Goal: Information Seeking & Learning: Understand process/instructions

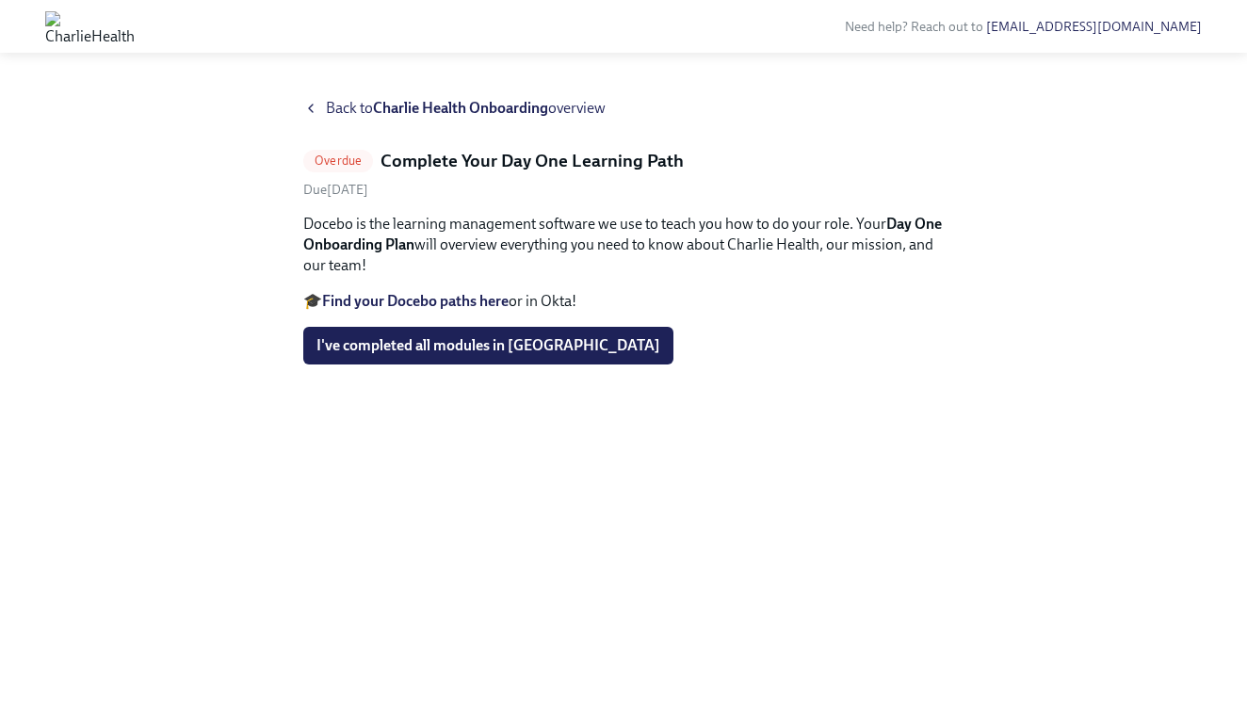
click at [479, 110] on strong "Charlie Health Onboarding" at bounding box center [460, 108] width 175 height 18
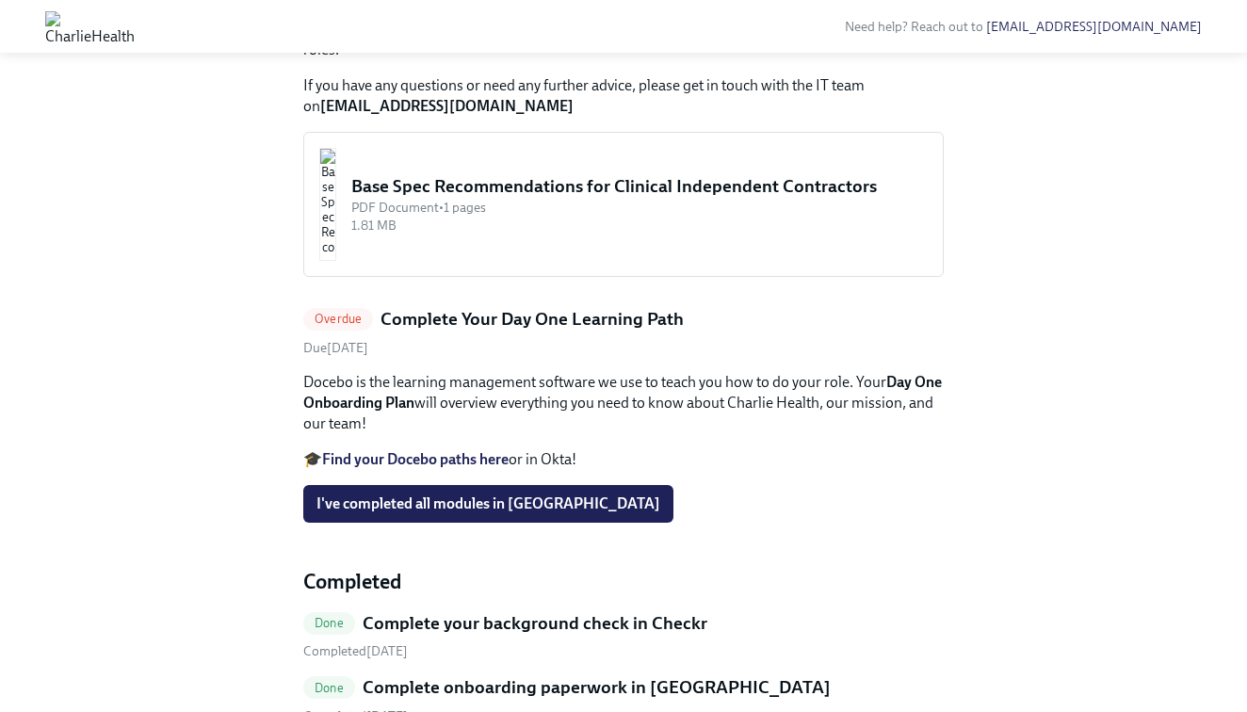
scroll to position [838, 0]
click at [435, 331] on h5 "Complete Your Day One Learning Path" at bounding box center [532, 318] width 303 height 24
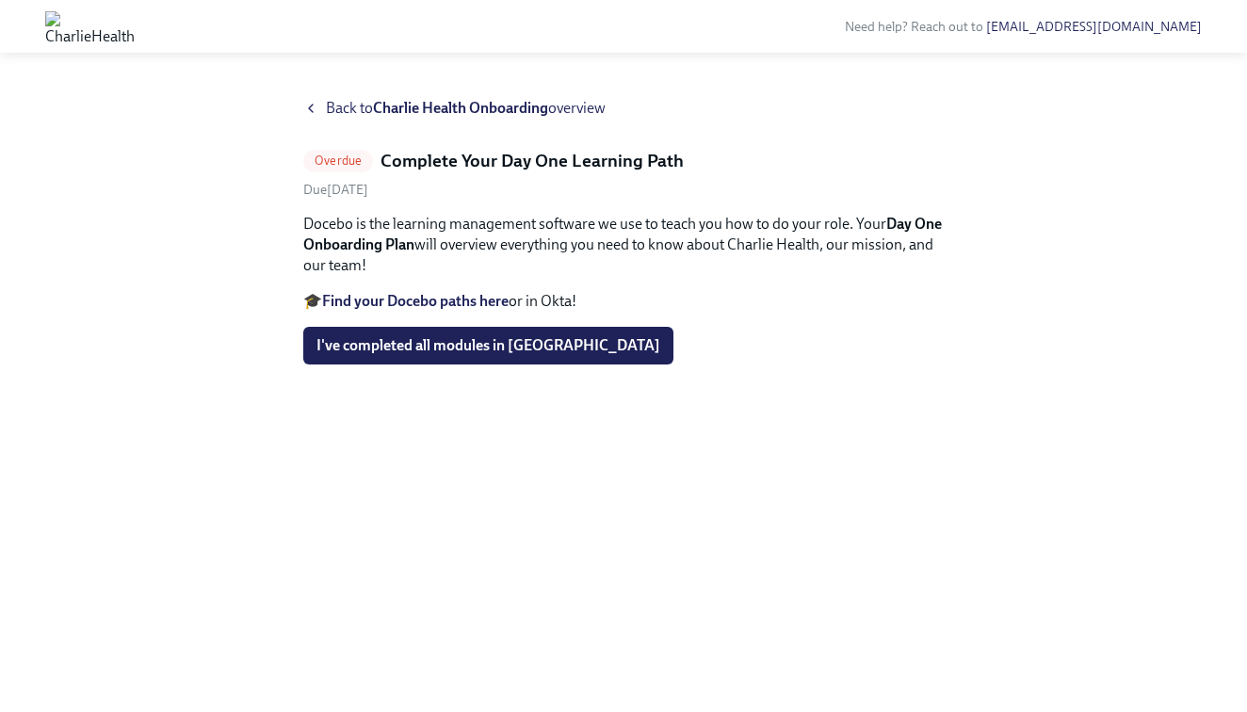
click at [465, 304] on strong "Find your Docebo paths here" at bounding box center [415, 301] width 187 height 18
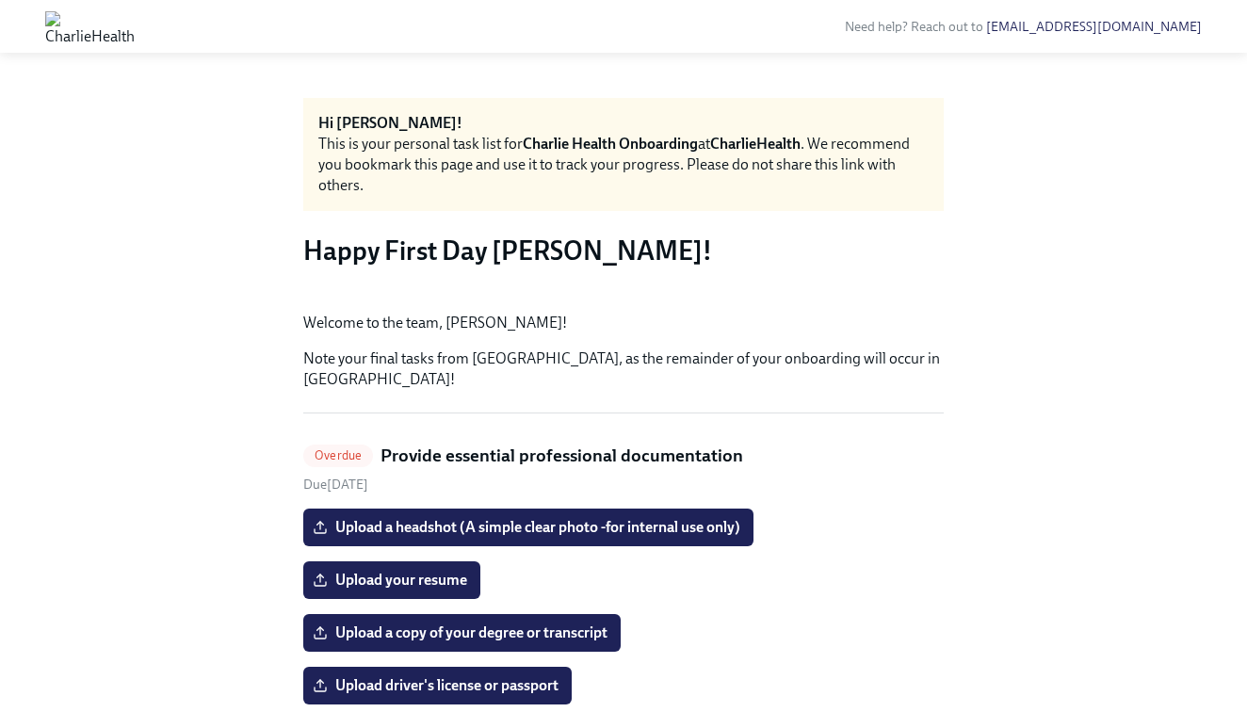
click at [748, 298] on button "Zoom image" at bounding box center [623, 298] width 641 height 0
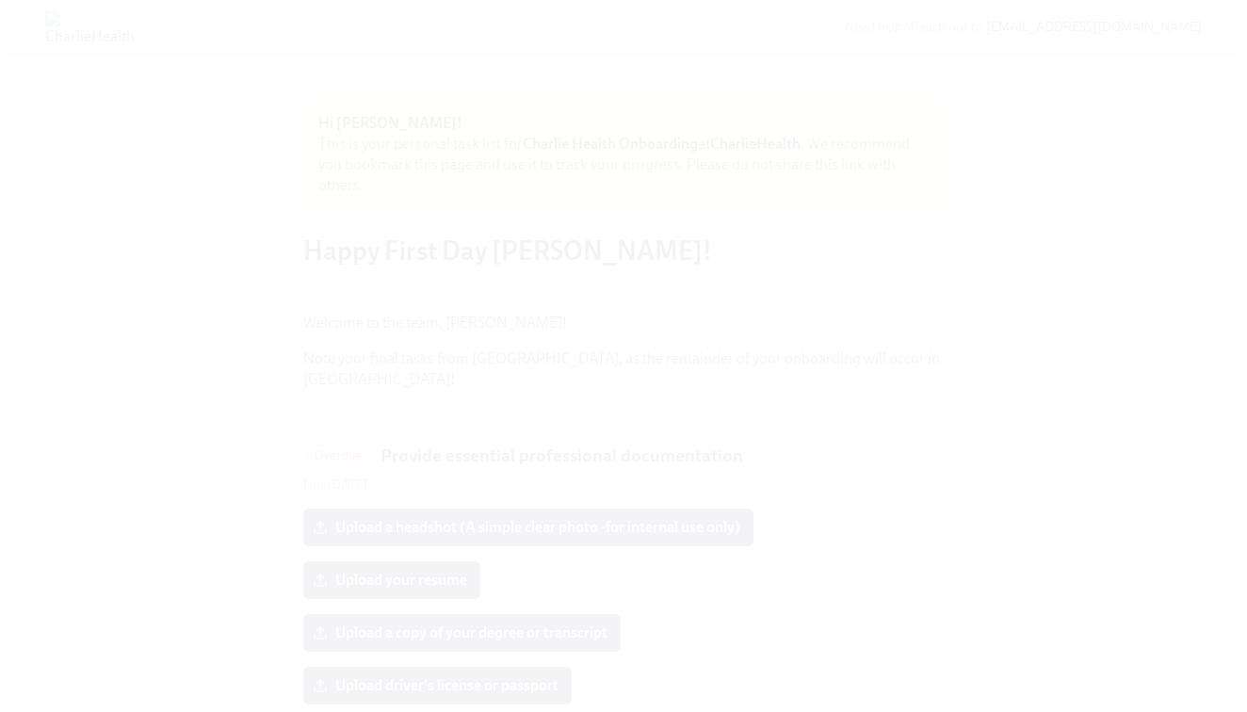
click at [1055, 345] on button "Unzoom image" at bounding box center [623, 356] width 1247 height 712
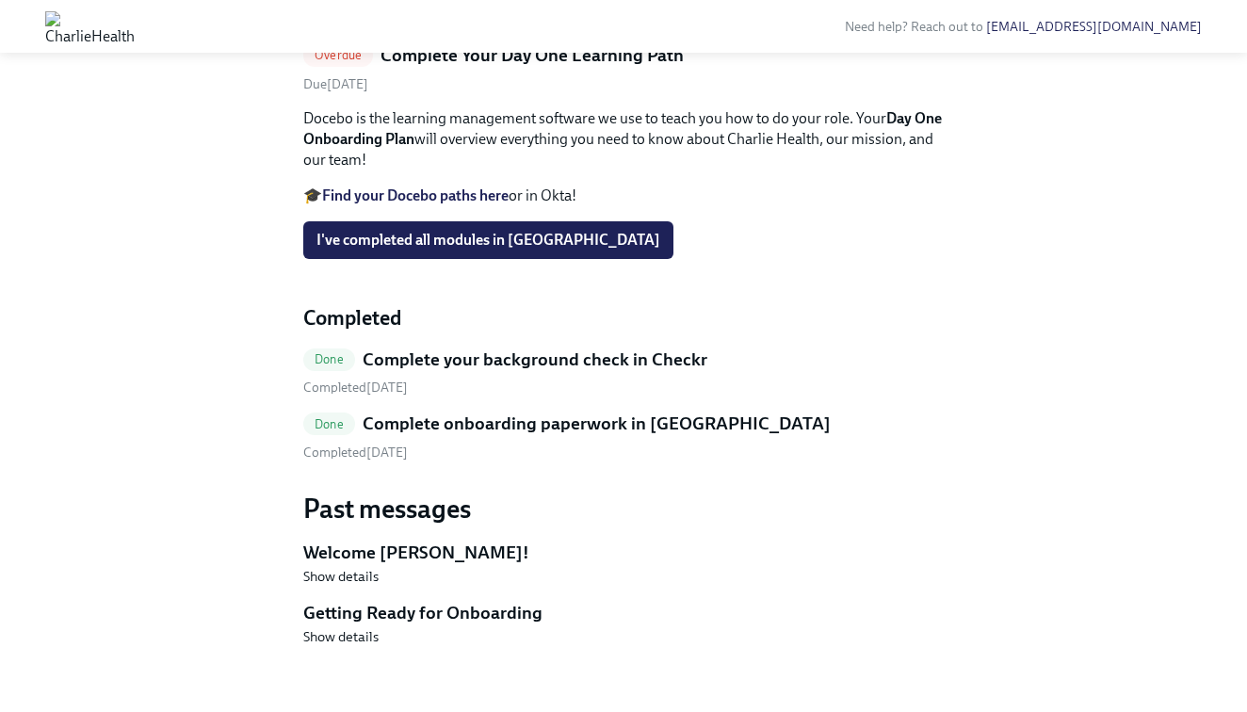
scroll to position [1207, 0]
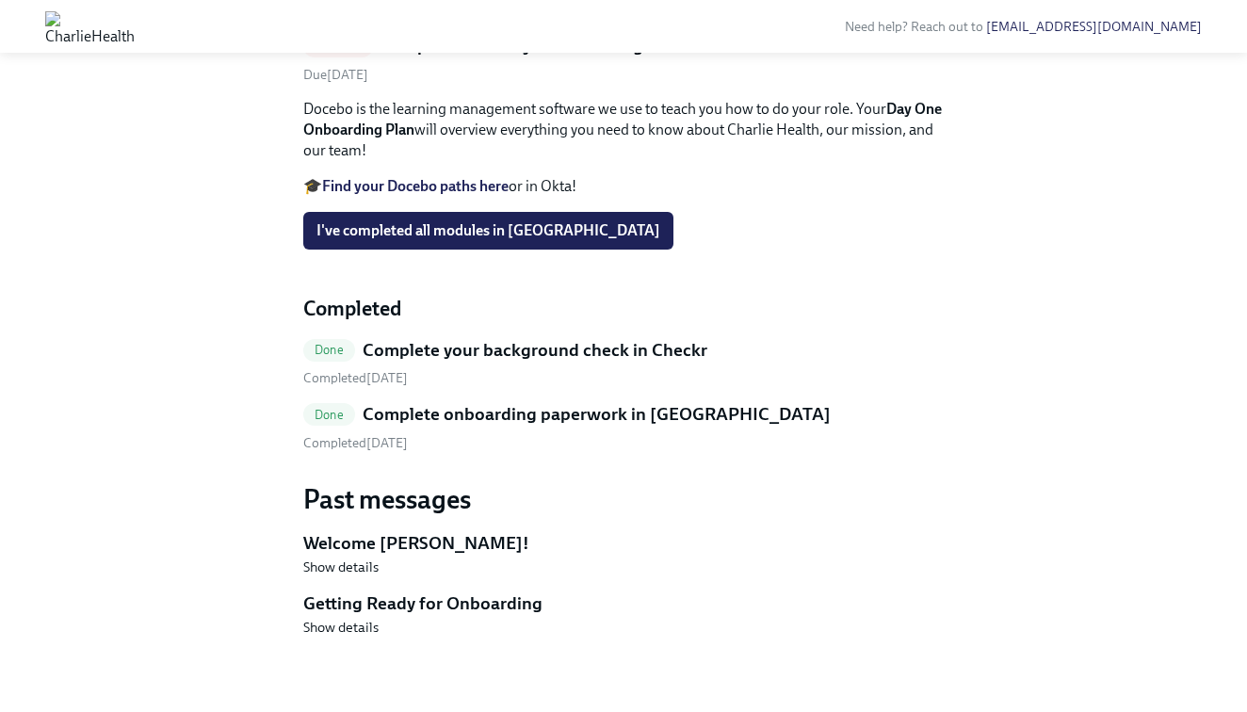
click at [432, 58] on h5 "Complete Your Day One Learning Path" at bounding box center [532, 46] width 303 height 24
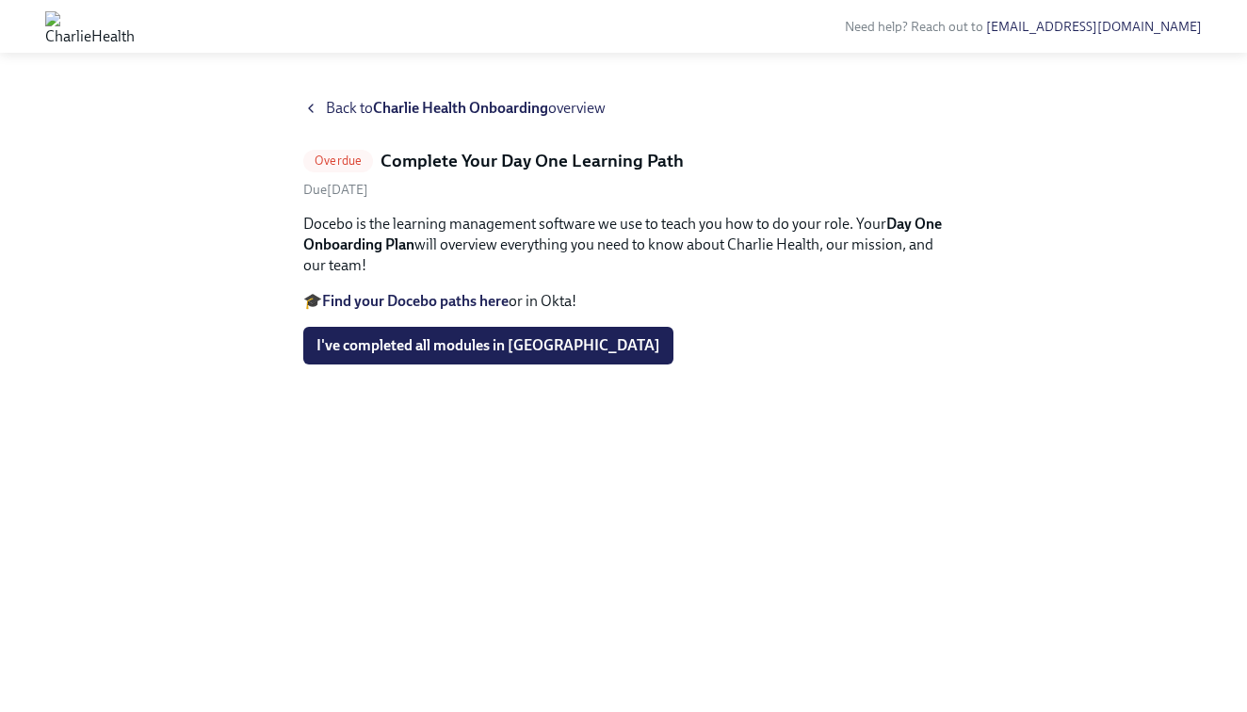
click at [475, 244] on p "Docebo is the learning management software we use to teach you how to do your r…" at bounding box center [623, 245] width 641 height 62
click at [312, 111] on icon at bounding box center [311, 109] width 4 height 8
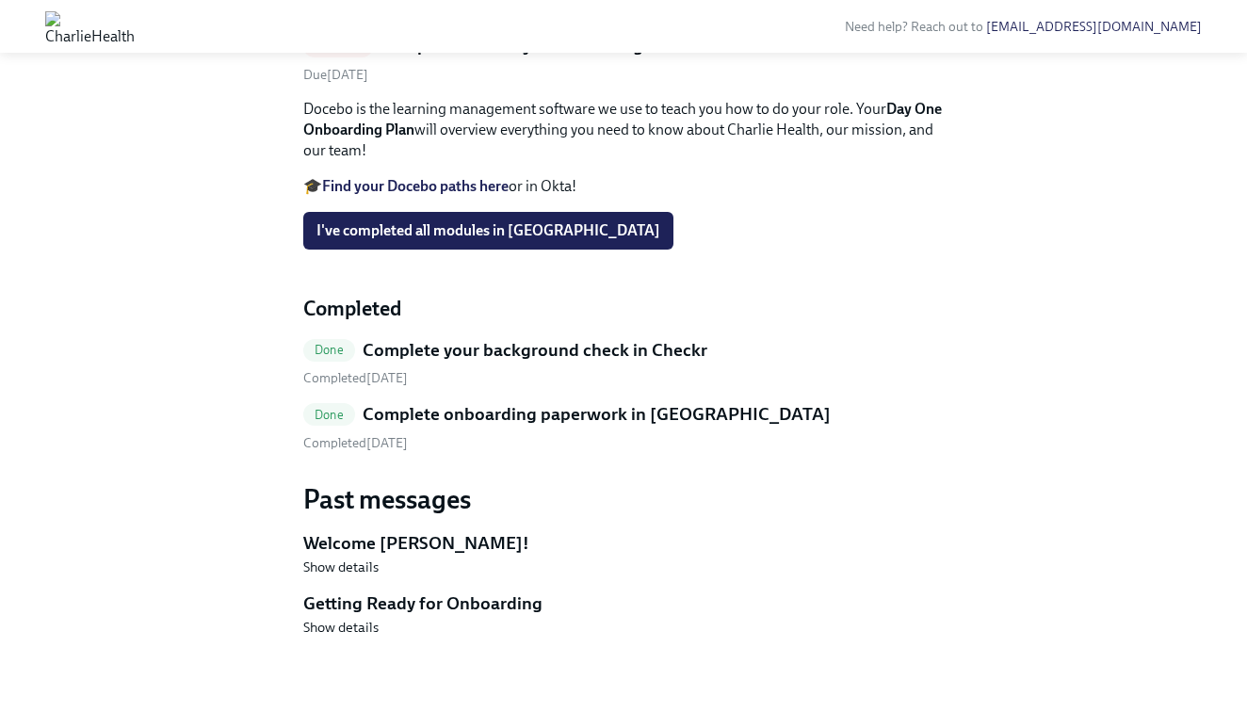
scroll to position [1327, 0]
click at [348, 568] on span "Show details" at bounding box center [340, 567] width 75 height 19
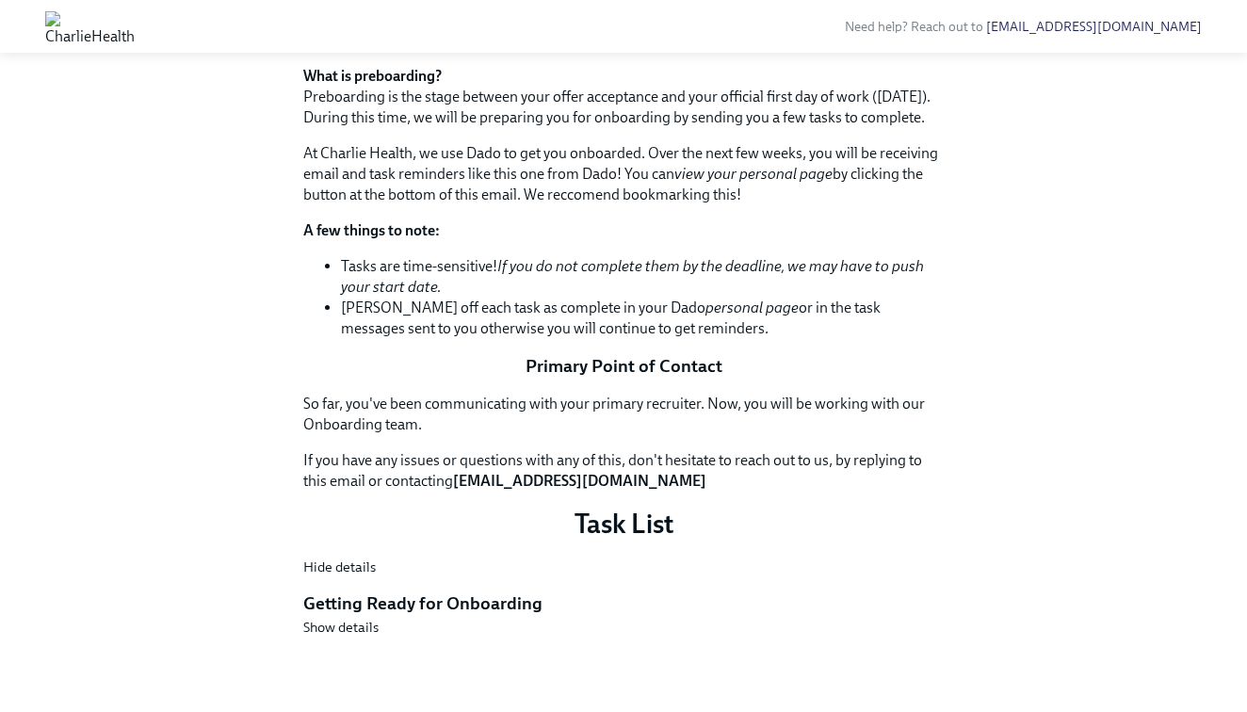
scroll to position [2200, 0]
click at [341, 632] on span "Show details" at bounding box center [340, 627] width 75 height 19
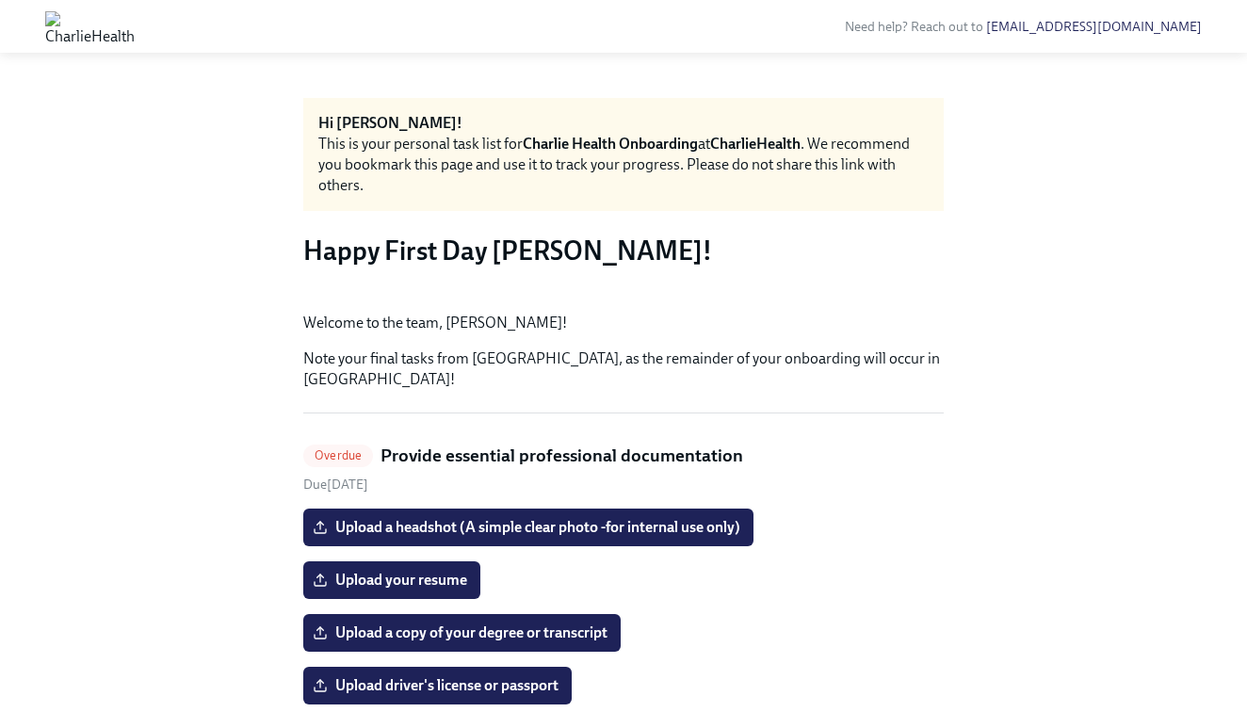
scroll to position [0, 0]
